Goal: Transaction & Acquisition: Purchase product/service

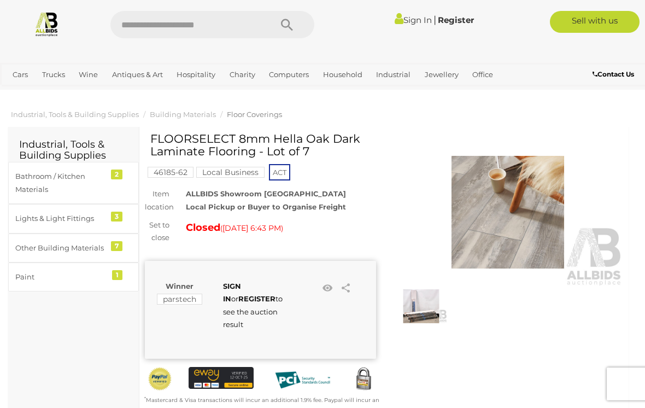
click at [616, 70] on b "Contact Us" at bounding box center [613, 74] width 42 height 8
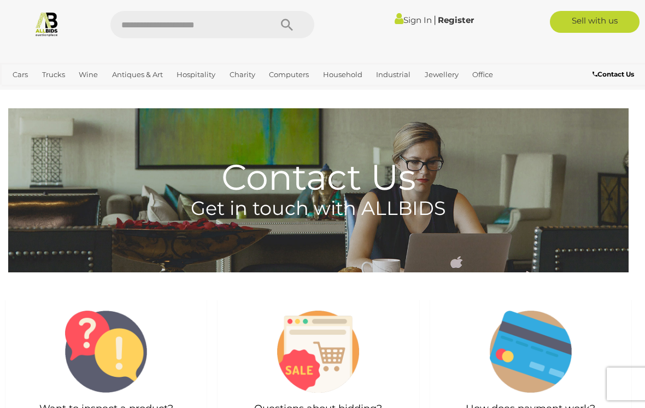
click at [177, 20] on input "text" at bounding box center [185, 24] width 150 height 27
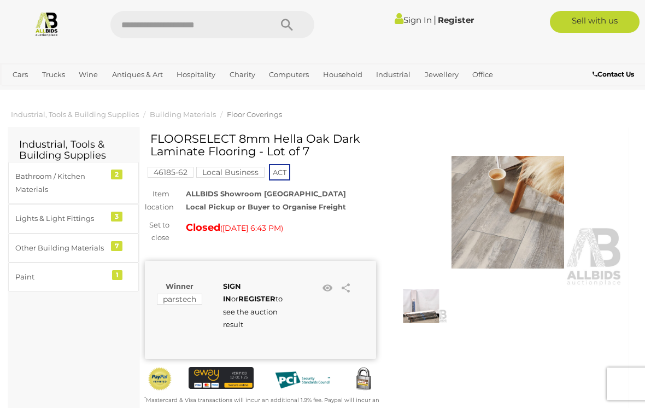
click at [258, 295] on strong "REGISTER" at bounding box center [256, 298] width 37 height 9
click at [615, 79] on link "Contact Us" at bounding box center [614, 74] width 44 height 12
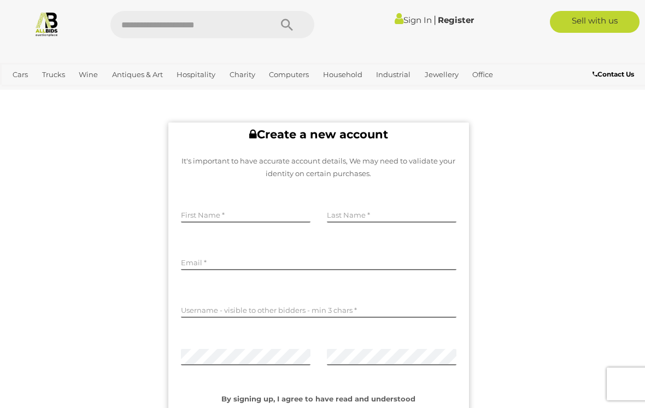
scroll to position [12, 0]
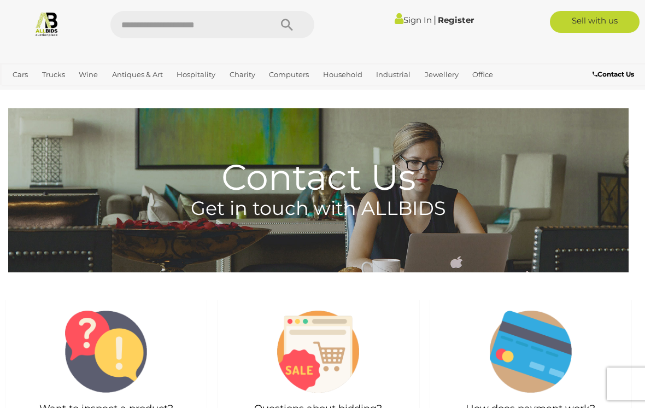
click at [601, 16] on link "Sell with us" at bounding box center [595, 22] width 90 height 22
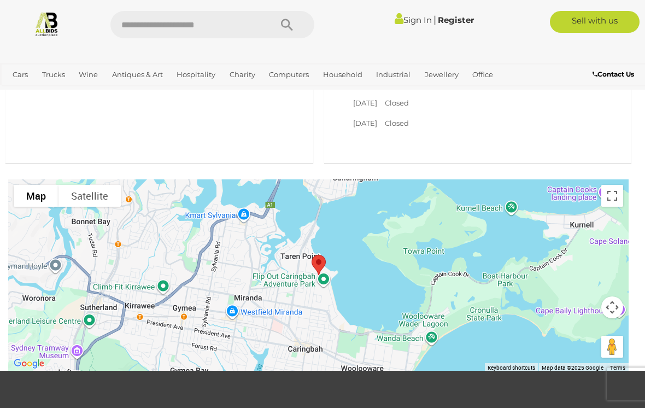
scroll to position [1239, 0]
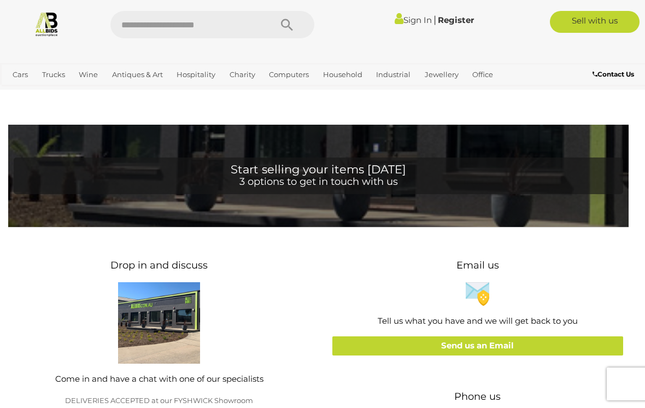
click at [51, 0] on div "Sign In |" at bounding box center [322, 20] width 645 height 41
